Goal: Task Accomplishment & Management: Manage account settings

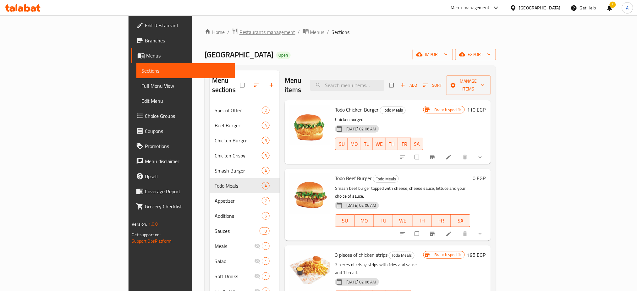
click at [239, 30] on span "Restaurants management" at bounding box center [267, 32] width 56 height 8
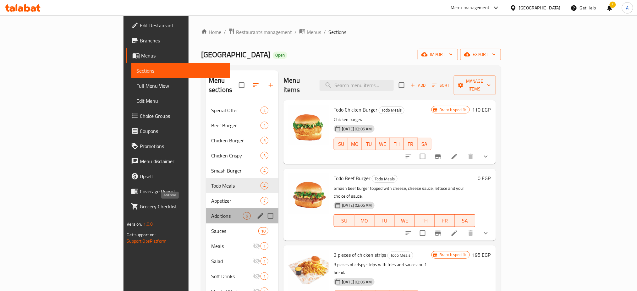
click at [211, 212] on span "Additions" at bounding box center [227, 216] width 32 height 8
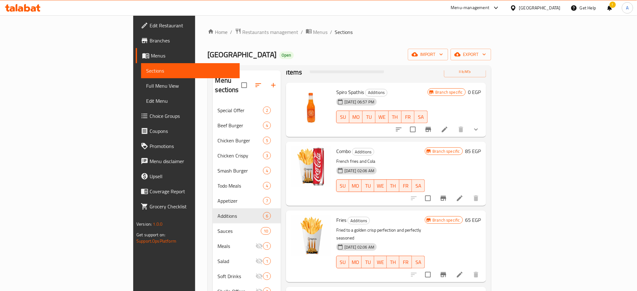
scroll to position [19, 0]
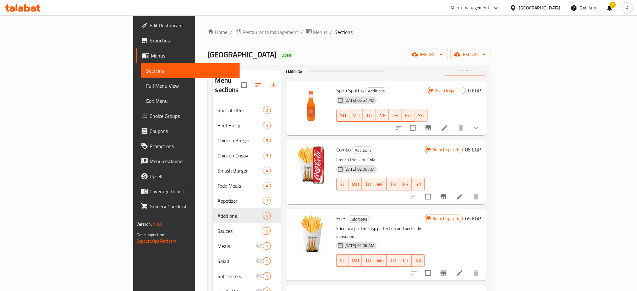
click at [447, 193] on icon "Branch-specific-item" at bounding box center [443, 197] width 8 height 8
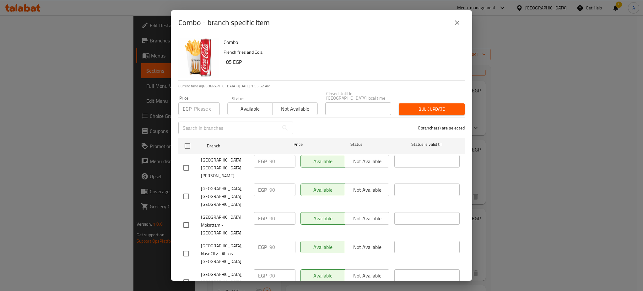
click at [459, 23] on icon "close" at bounding box center [458, 23] width 8 height 8
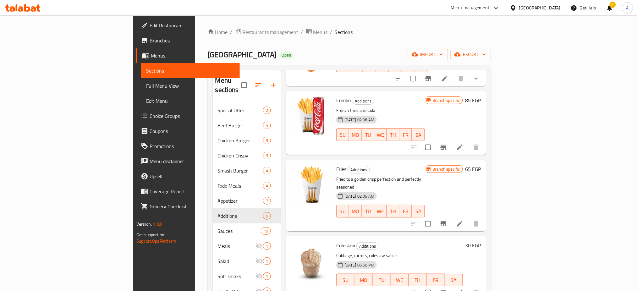
scroll to position [0, 0]
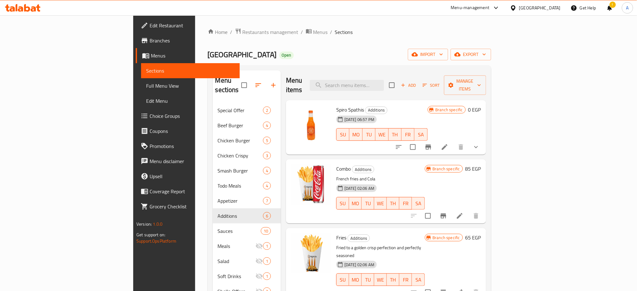
click at [430, 103] on div "Spiro Spathis Additions 25-05-2025 06:57 PM SU MO TU WE TH FR SA" at bounding box center [382, 128] width 96 height 50
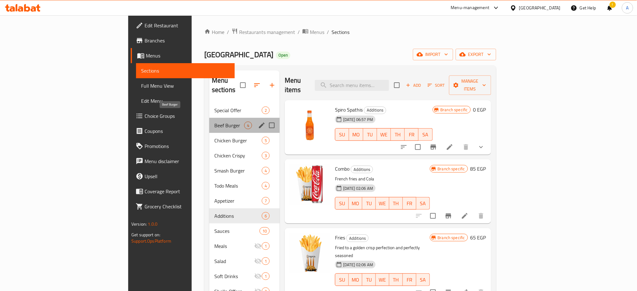
click at [214, 122] on span "Beef Burger" at bounding box center [229, 126] width 30 height 8
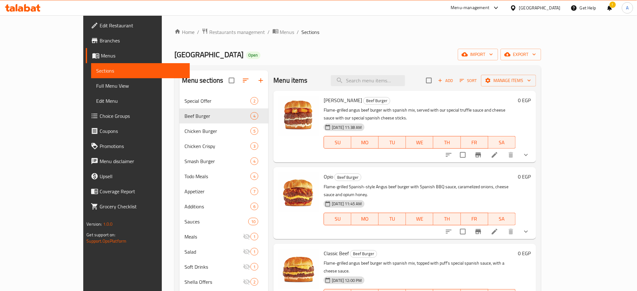
scroll to position [88, 0]
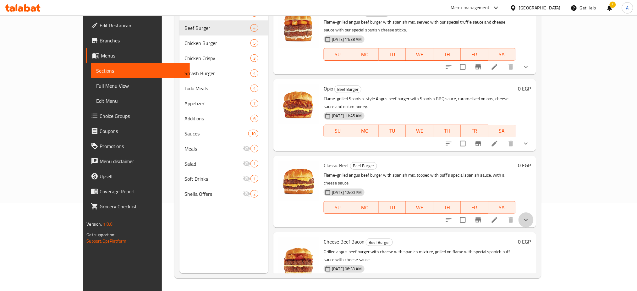
click at [530, 216] on icon "show more" at bounding box center [526, 220] width 8 height 8
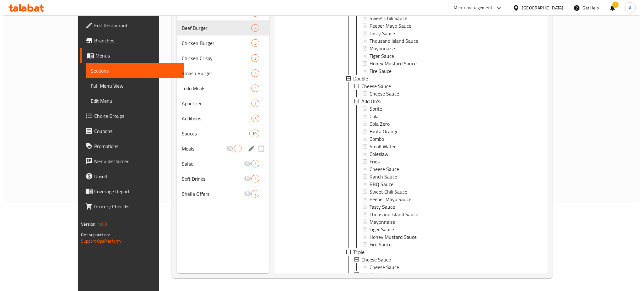
scroll to position [0, 0]
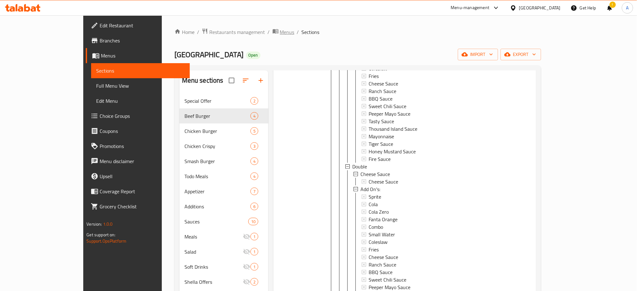
click at [280, 33] on span "Menus" at bounding box center [287, 32] width 14 height 8
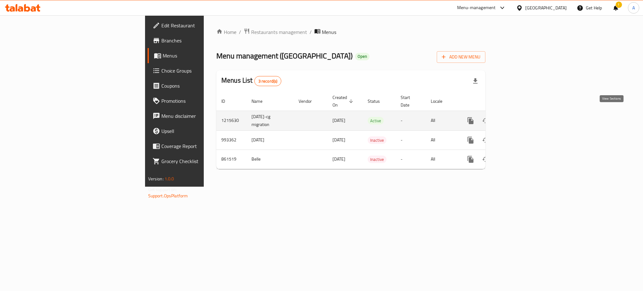
click at [519, 118] on icon "enhanced table" at bounding box center [516, 121] width 6 height 6
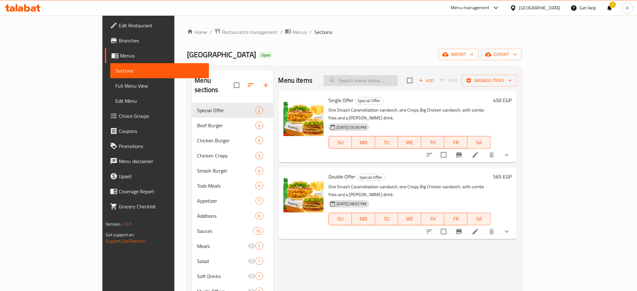
click at [397, 78] on input "search" at bounding box center [361, 80] width 74 height 11
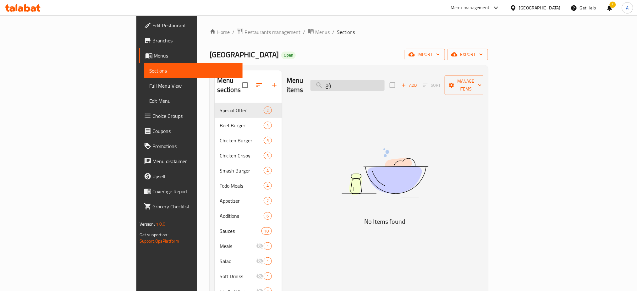
type input "ؤ"
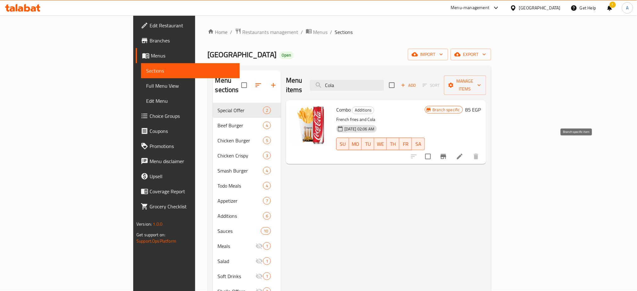
type input "Cola"
click at [447, 153] on icon "Branch-specific-item" at bounding box center [443, 157] width 8 height 8
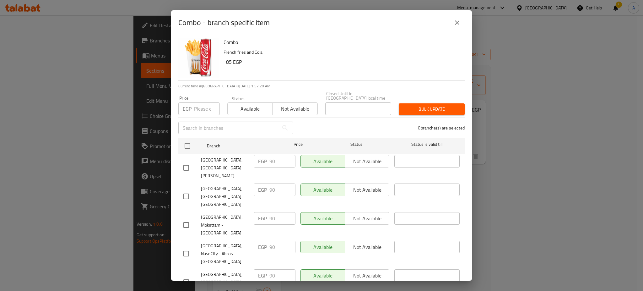
click at [454, 23] on icon "close" at bounding box center [458, 23] width 8 height 8
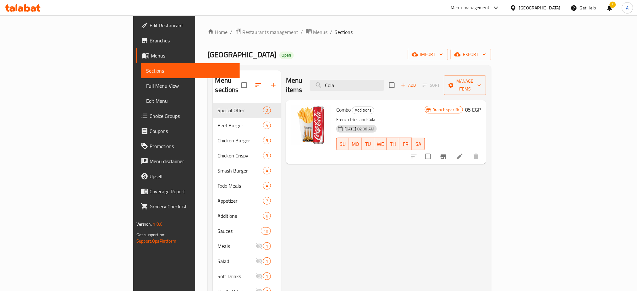
click at [486, 189] on div "Menu items Cola Add Sort Manage items Combo Additions French fries and Cola 01-…" at bounding box center [383, 215] width 205 height 291
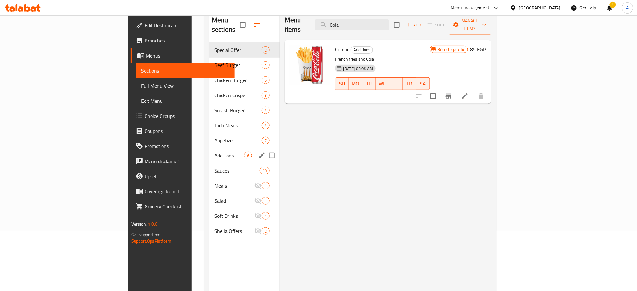
scroll to position [60, 0]
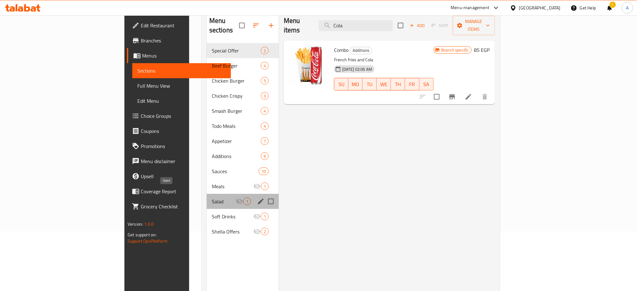
click at [212, 198] on span "Salad" at bounding box center [224, 202] width 24 height 8
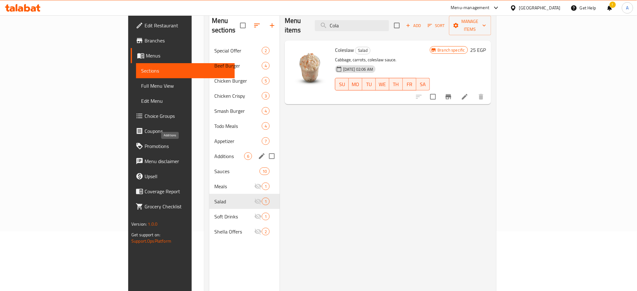
click at [214, 152] on span "Additions" at bounding box center [229, 156] width 30 height 8
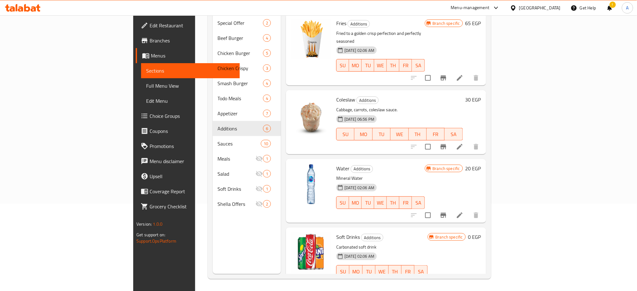
scroll to position [88, 0]
click at [480, 280] on icon "show more" at bounding box center [476, 284] width 8 height 8
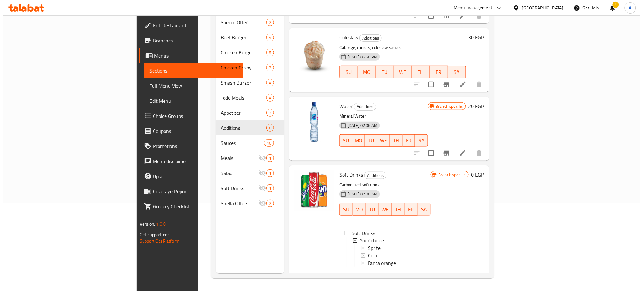
scroll to position [188, 0]
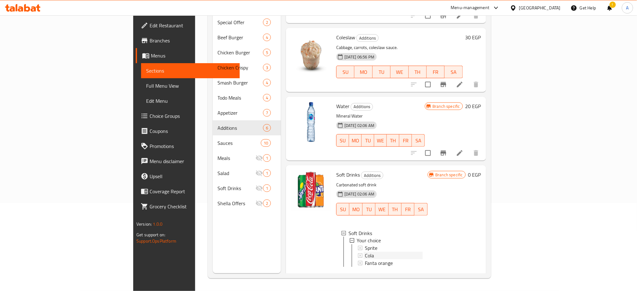
click at [365, 252] on div "Cola" at bounding box center [393, 256] width 57 height 8
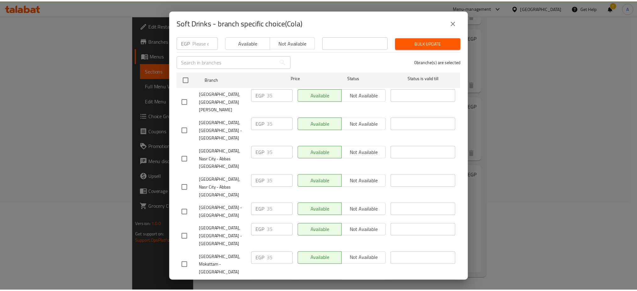
scroll to position [0, 0]
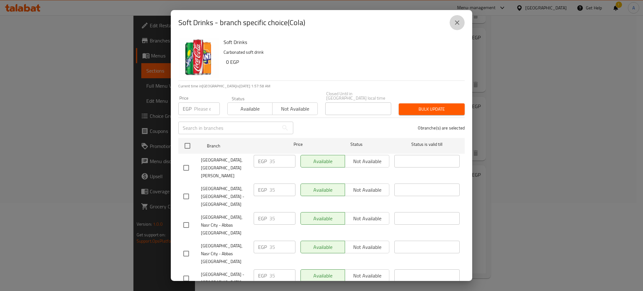
click at [456, 16] on button "close" at bounding box center [457, 22] width 15 height 15
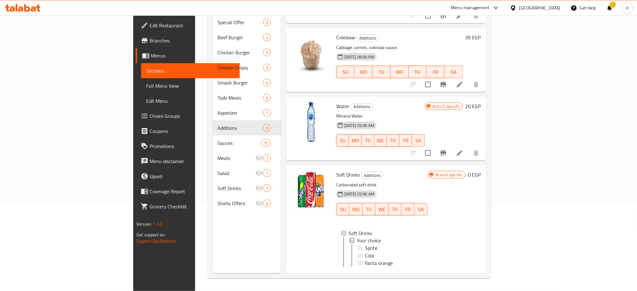
click at [463, 33] on h6 "Coleslaw Additions" at bounding box center [399, 37] width 127 height 9
click at [448, 273] on icon at bounding box center [445, 277] width 8 height 8
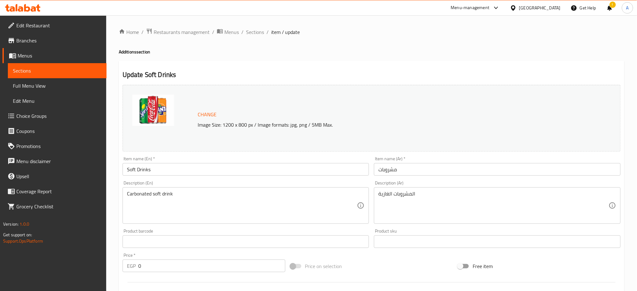
scroll to position [194, 0]
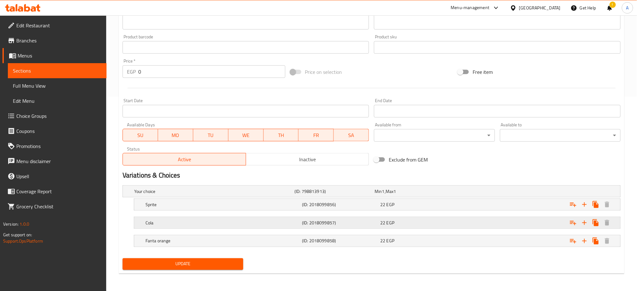
click at [378, 225] on div "(ID: 2018099857)" at bounding box center [340, 222] width 78 height 9
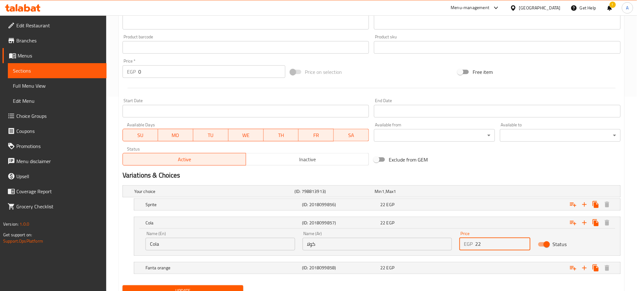
click at [491, 245] on input "22" at bounding box center [502, 244] width 55 height 13
type input "35"
click at [421, 199] on div "Sprite (ID: 2018099856) 22 EGP" at bounding box center [379, 205] width 470 height 14
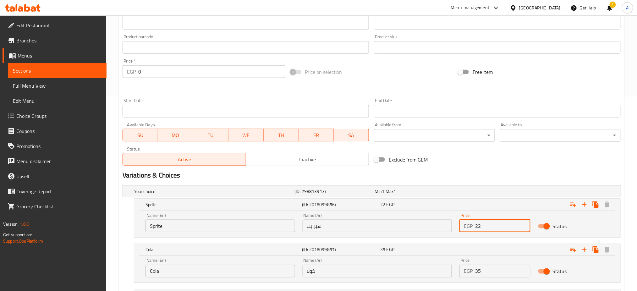
click at [492, 228] on input "22" at bounding box center [502, 226] width 55 height 13
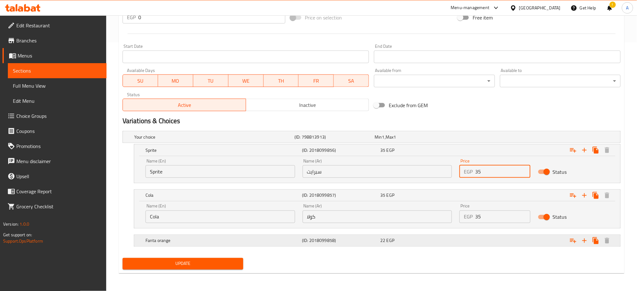
type input "35"
click at [454, 239] on div "22 EGP" at bounding box center [418, 240] width 76 height 6
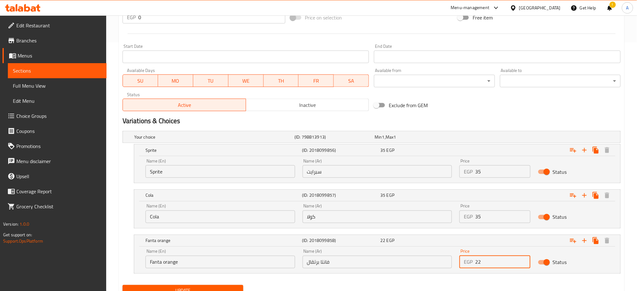
click at [483, 259] on input "22" at bounding box center [502, 262] width 55 height 13
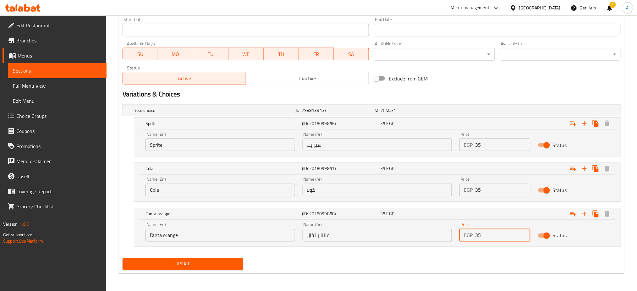
type input "35"
click at [175, 261] on span "Update" at bounding box center [183, 264] width 111 height 8
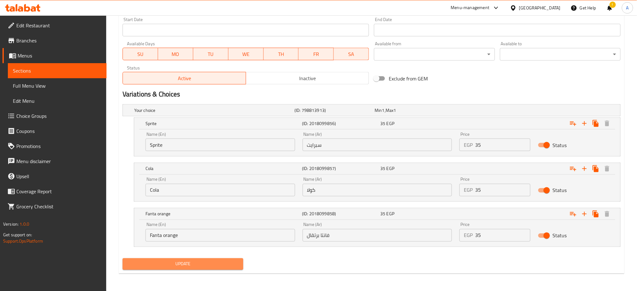
click at [175, 261] on span "Update" at bounding box center [183, 264] width 111 height 8
click at [478, 84] on div "Exclude from GEM" at bounding box center [455, 78] width 168 height 17
